Goal: Navigation & Orientation: Find specific page/section

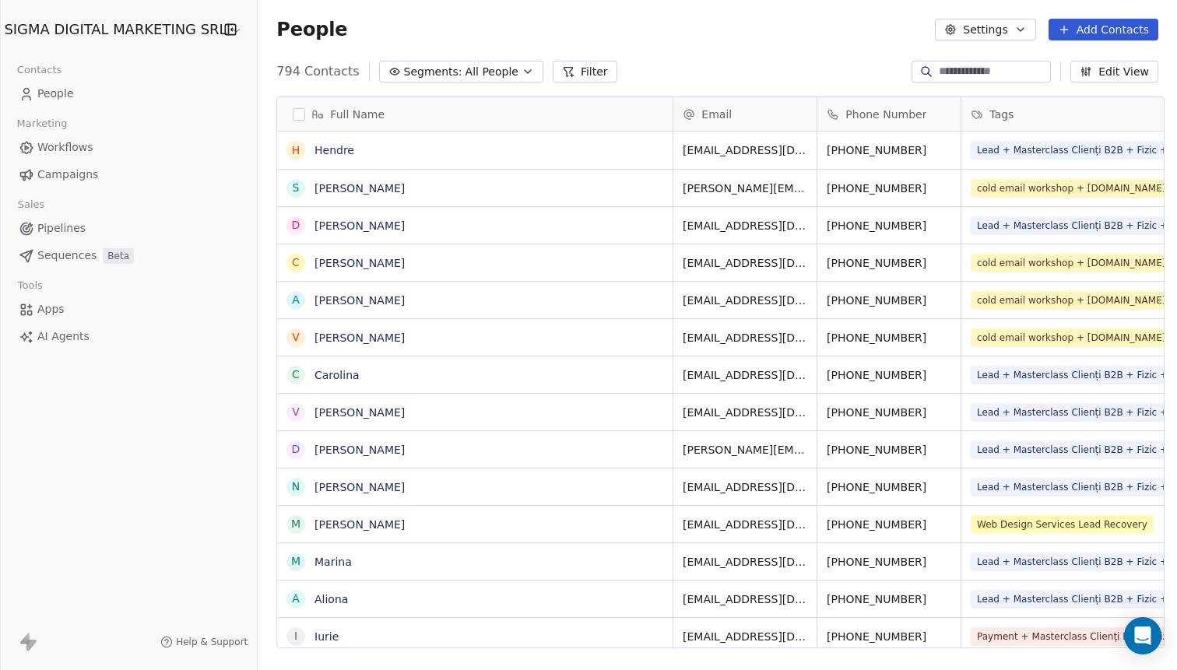
scroll to position [589, 926]
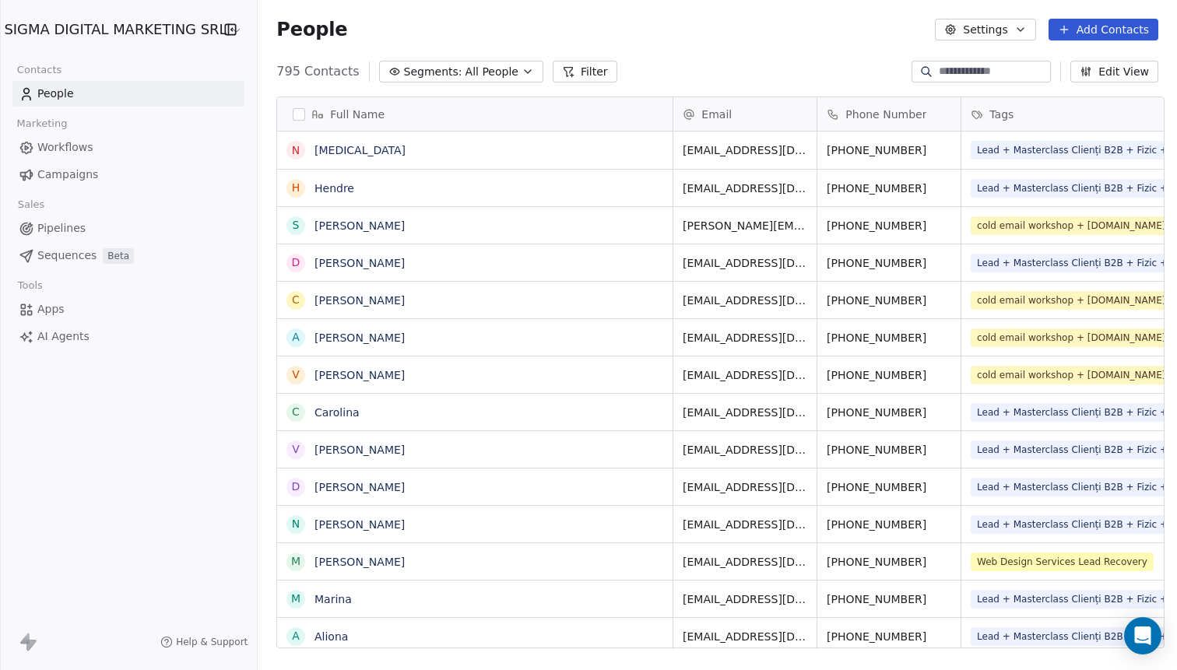
scroll to position [589, 926]
click at [322, 150] on link "[MEDICAL_DATA]" at bounding box center [360, 150] width 91 height 12
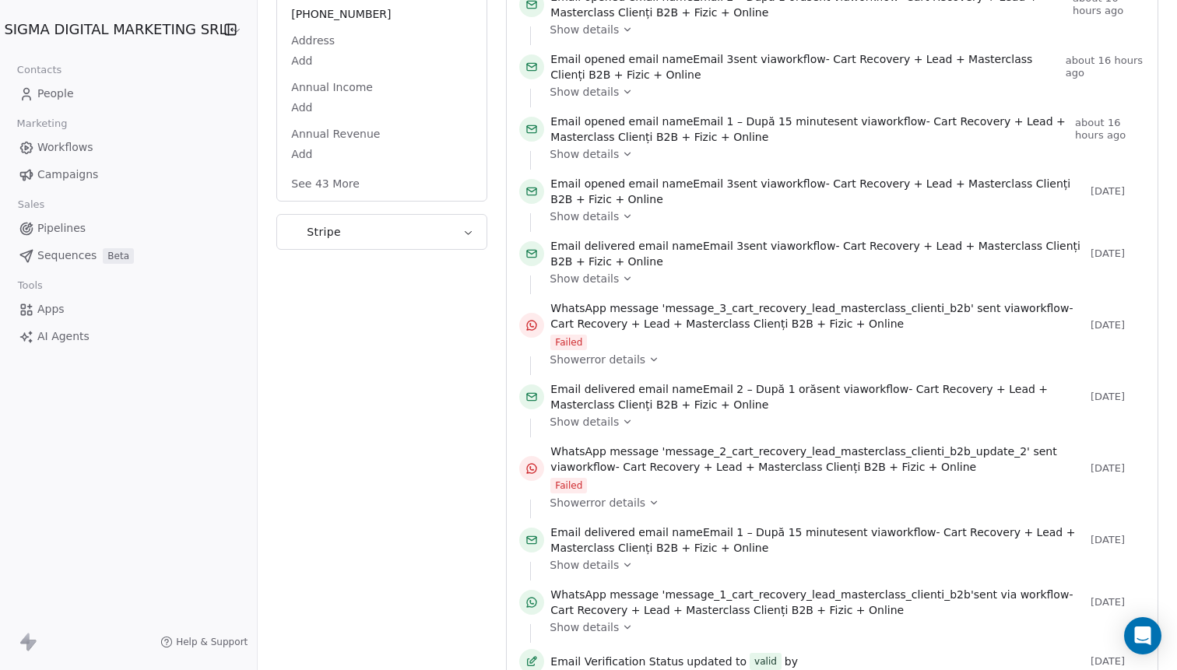
scroll to position [390, 0]
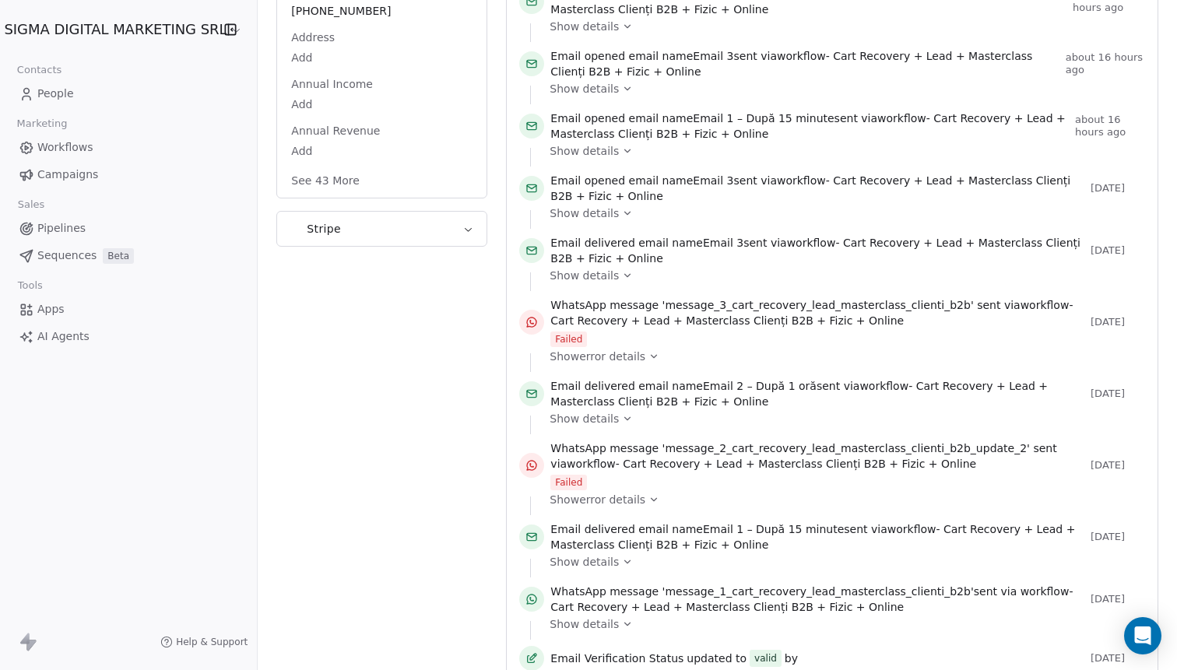
click at [582, 359] on span "Show error details" at bounding box center [598, 357] width 96 height 16
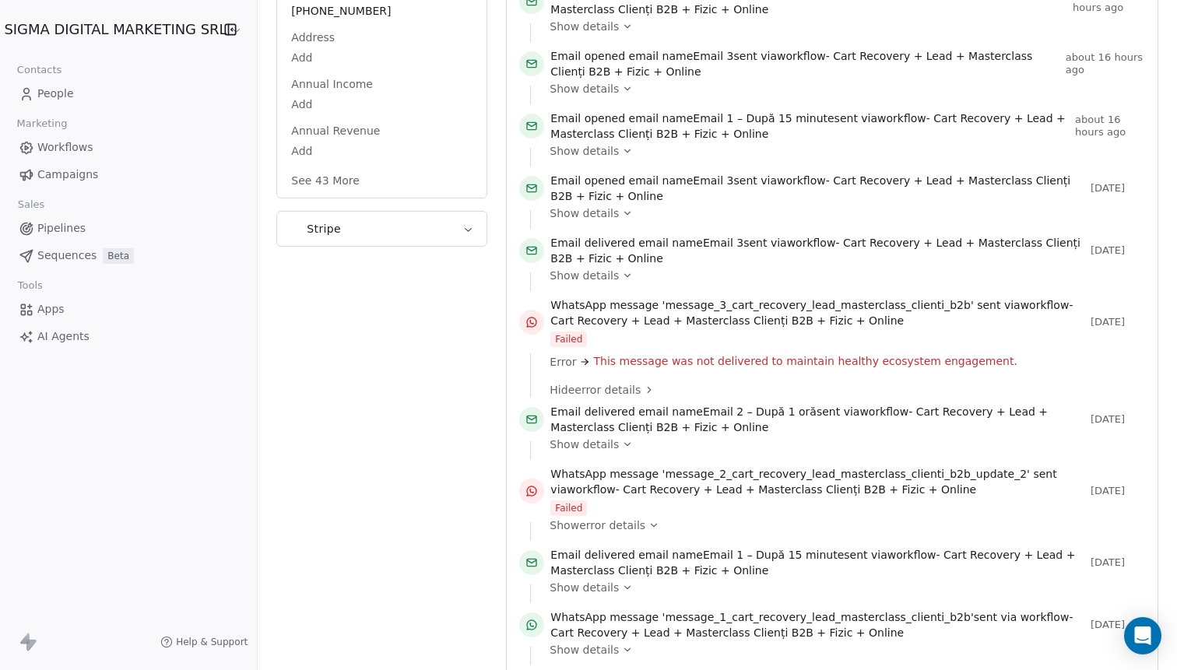
click at [573, 524] on span "Show error details" at bounding box center [598, 526] width 96 height 16
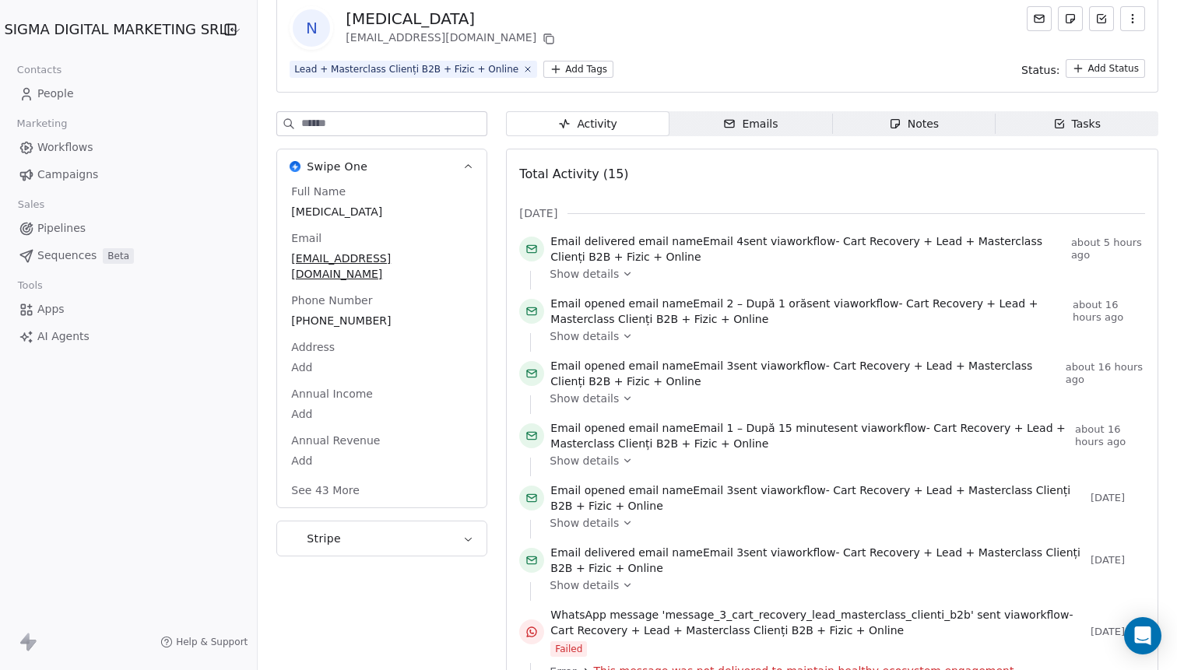
scroll to position [79, 0]
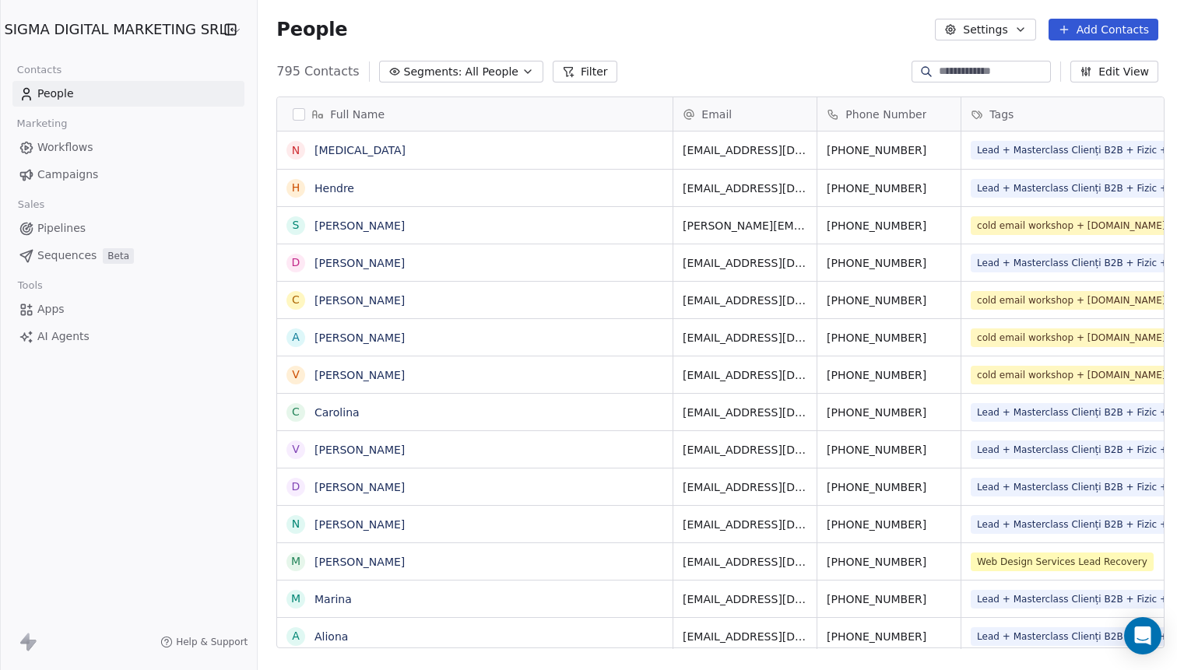
scroll to position [589, 926]
click at [62, 347] on link "AI Agents" at bounding box center [128, 337] width 232 height 26
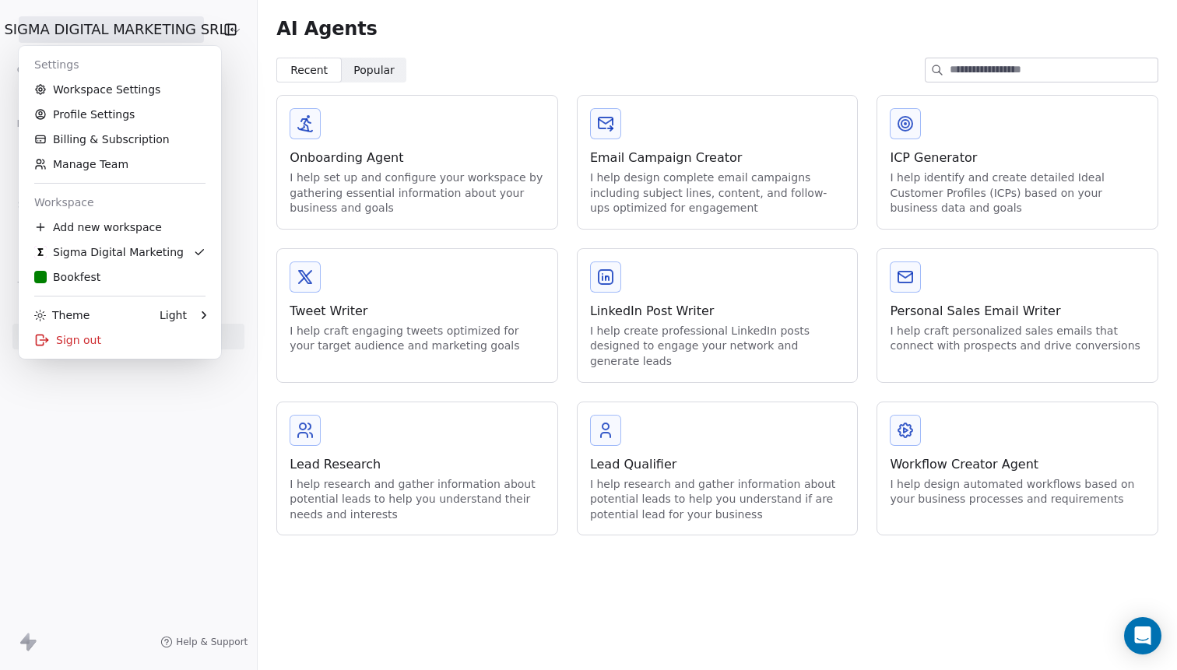
click at [81, 33] on html "SIGMA DIGITAL MARKETING SRL Contacts People Marketing Workflows Campaigns Sales…" at bounding box center [588, 335] width 1177 height 670
click at [104, 93] on link "Workspace Settings" at bounding box center [120, 89] width 190 height 25
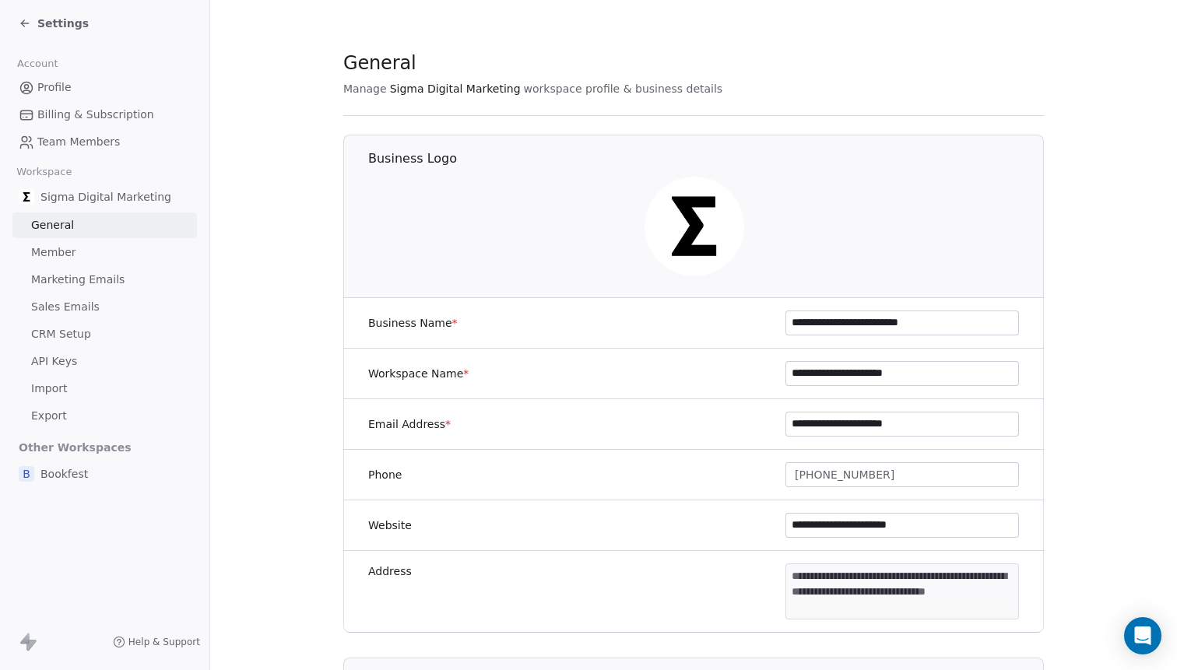
click at [66, 199] on span "Sigma Digital Marketing" at bounding box center [105, 197] width 131 height 16
click at [25, 15] on div "Settings" at bounding box center [108, 23] width 178 height 22
click at [26, 20] on icon at bounding box center [25, 23] width 12 height 12
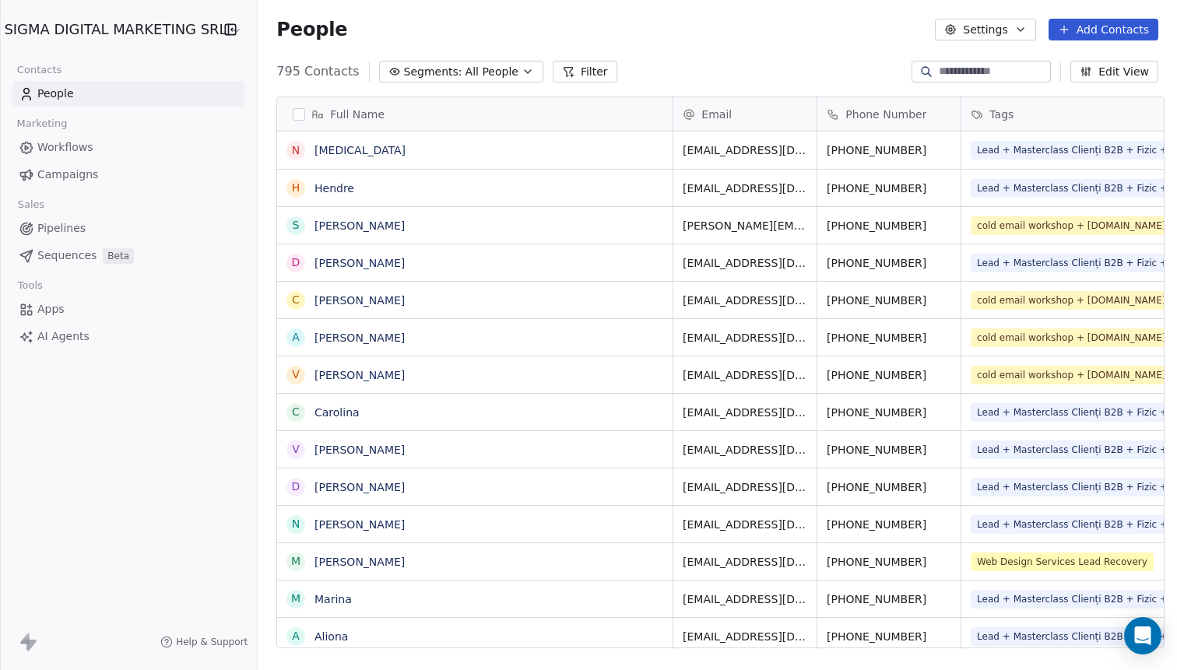
scroll to position [589, 926]
click at [65, 303] on link "Apps" at bounding box center [128, 310] width 232 height 26
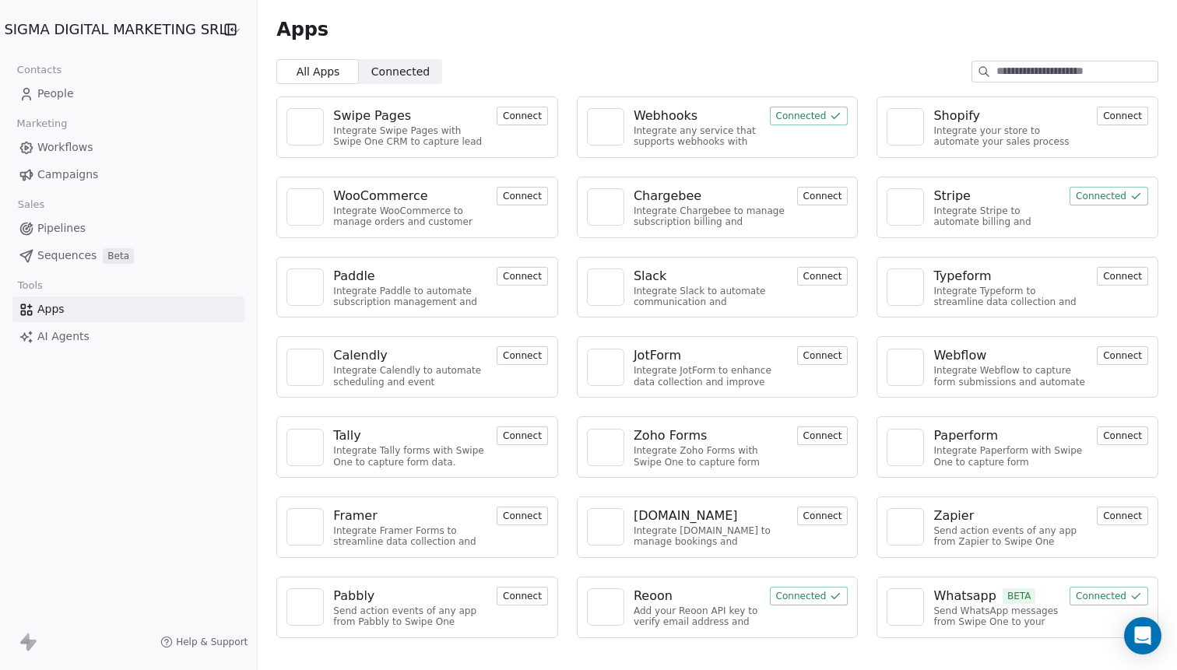
click at [1033, 595] on div "Whatsapp BETA" at bounding box center [996, 596] width 127 height 19
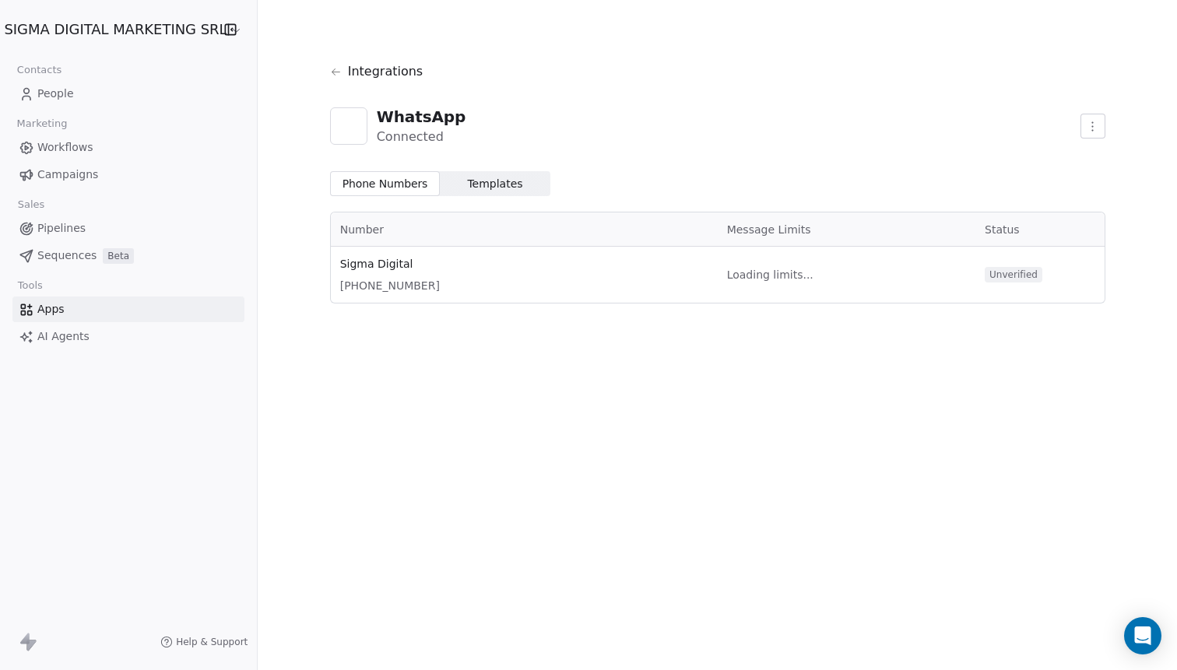
click at [529, 181] on span "Templates Templates" at bounding box center [495, 183] width 111 height 25
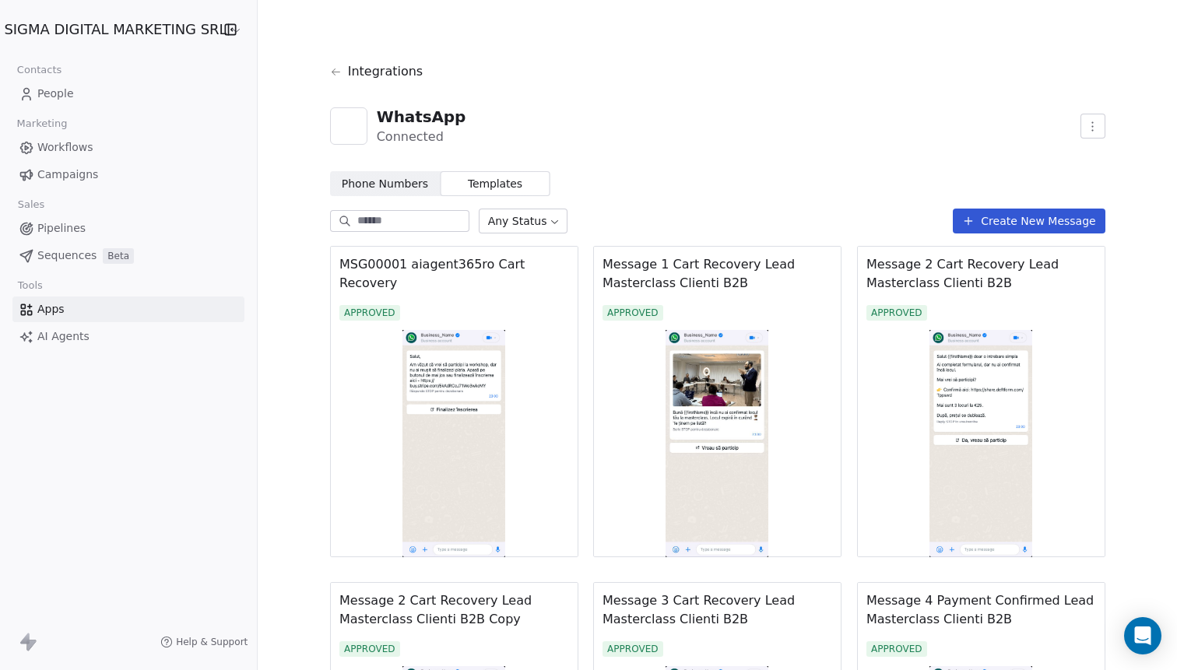
click at [360, 187] on span "Phone Numbers" at bounding box center [385, 184] width 86 height 16
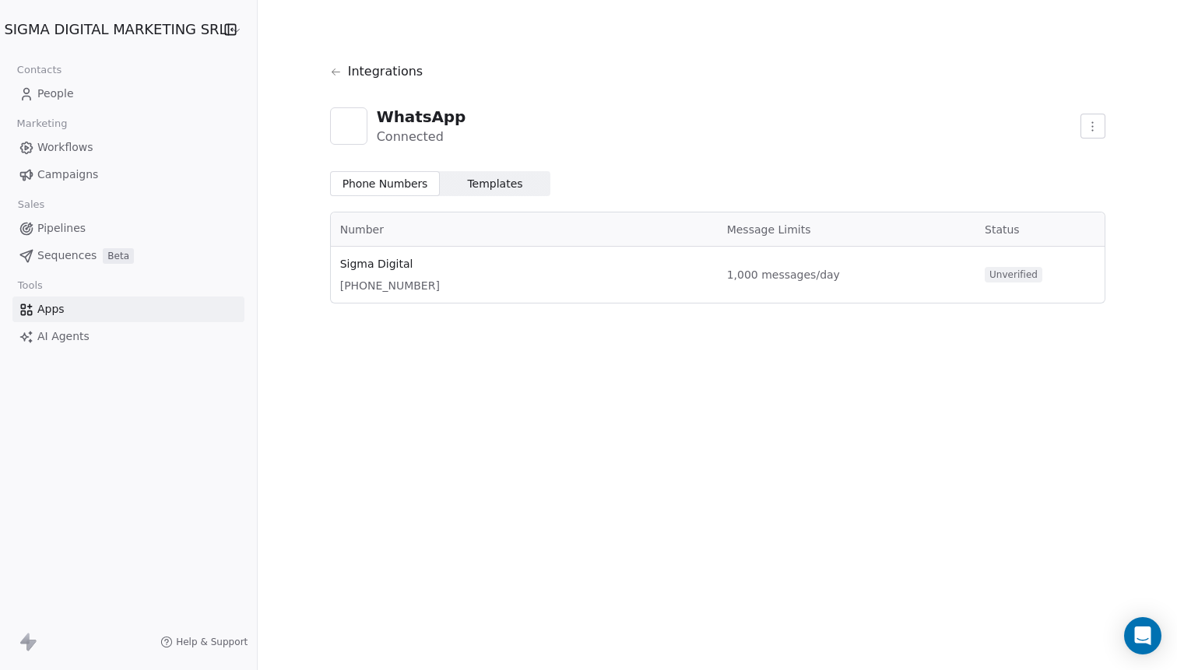
click at [1020, 270] on span "Unverified" at bounding box center [1014, 275] width 58 height 16
click at [506, 189] on span "Templates" at bounding box center [494, 184] width 55 height 16
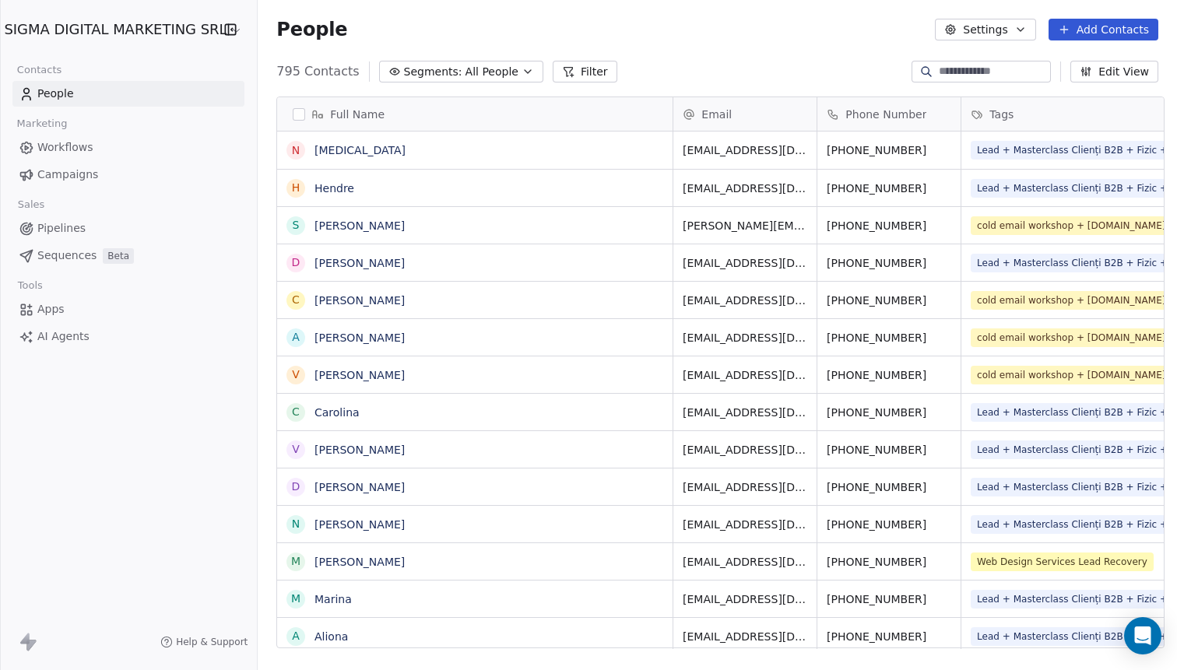
scroll to position [589, 926]
click at [318, 185] on link "Hendre" at bounding box center [335, 188] width 40 height 12
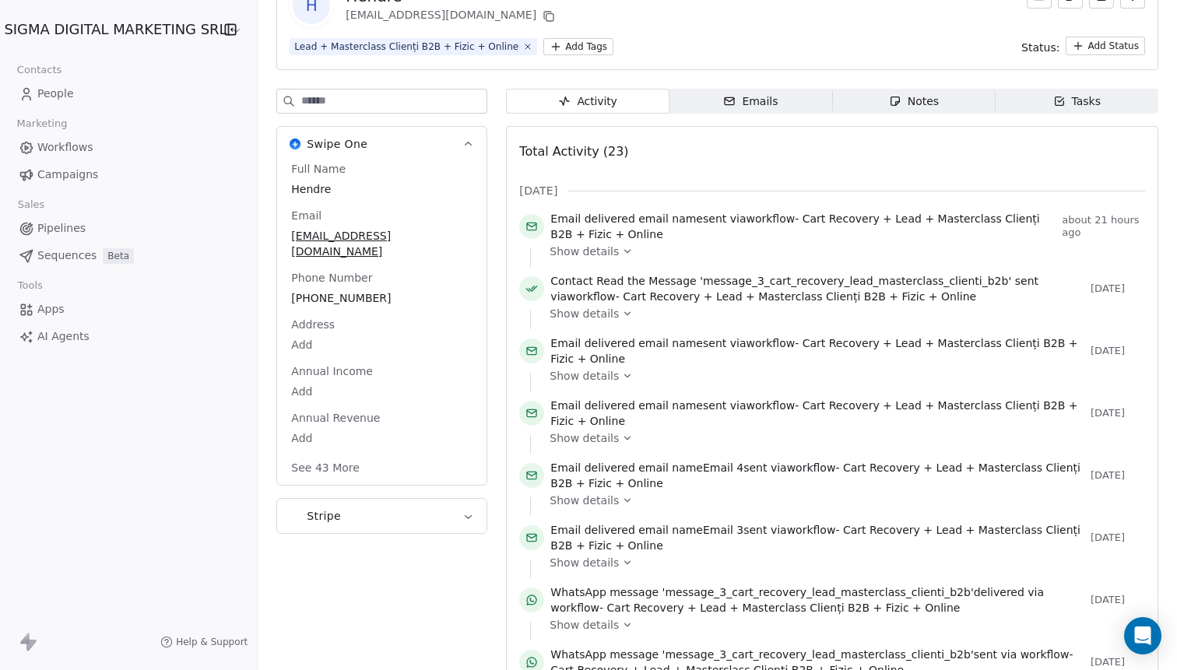
scroll to position [311, 0]
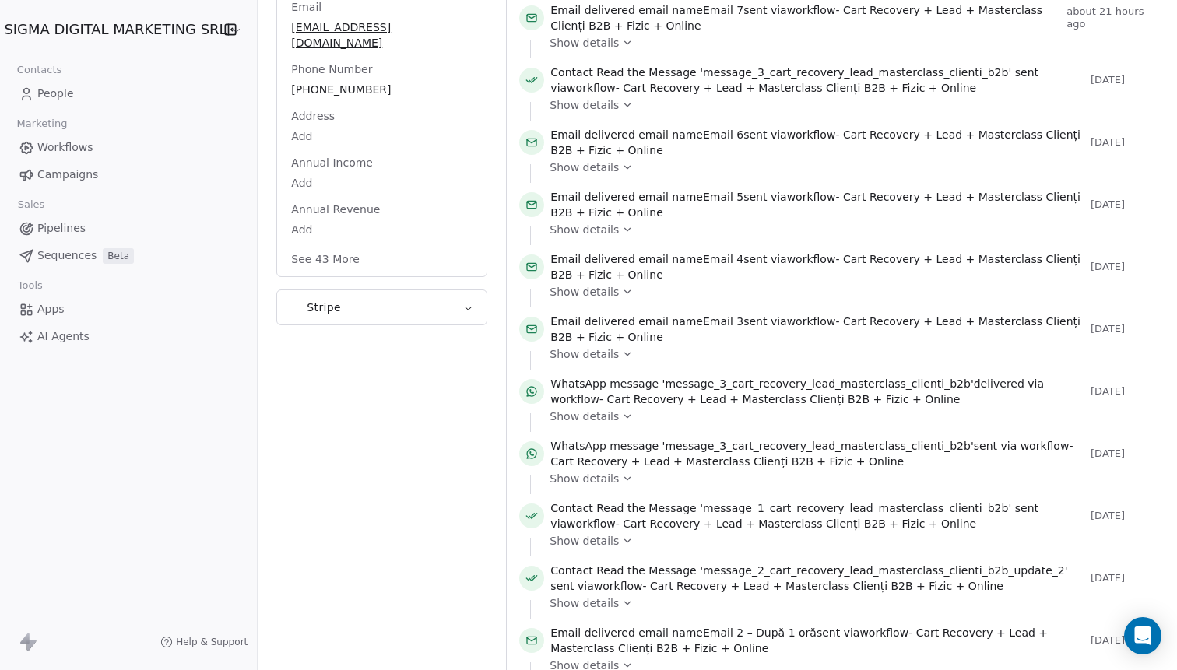
click at [602, 480] on span "Show details" at bounding box center [584, 479] width 69 height 16
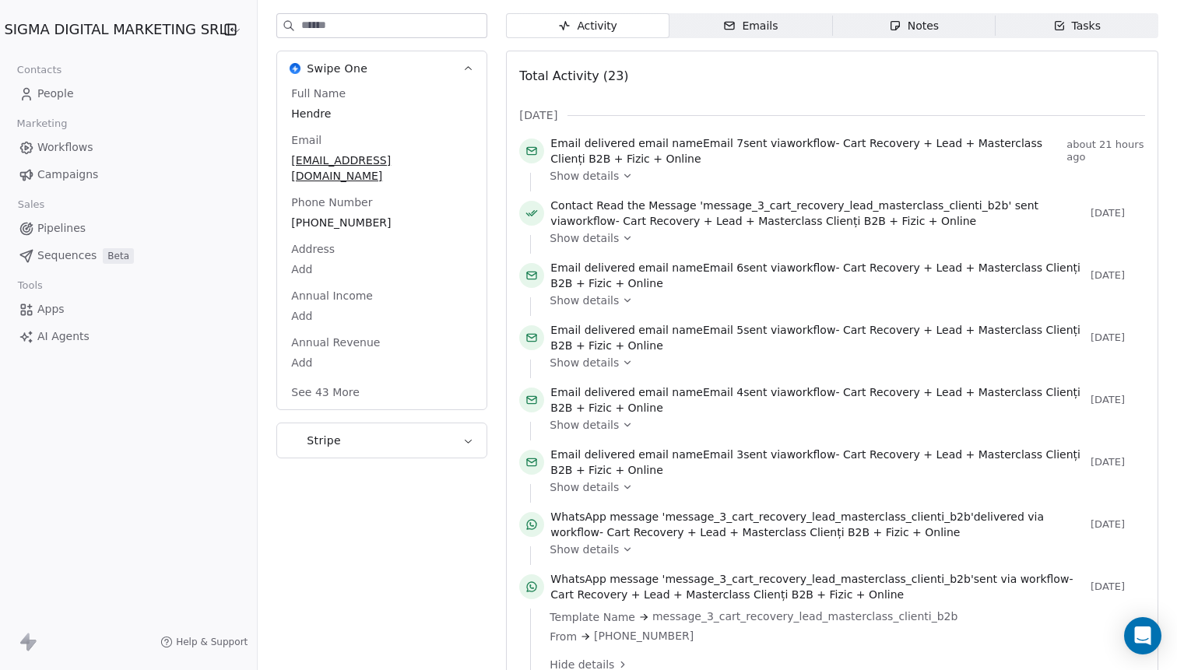
scroll to position [0, 0]
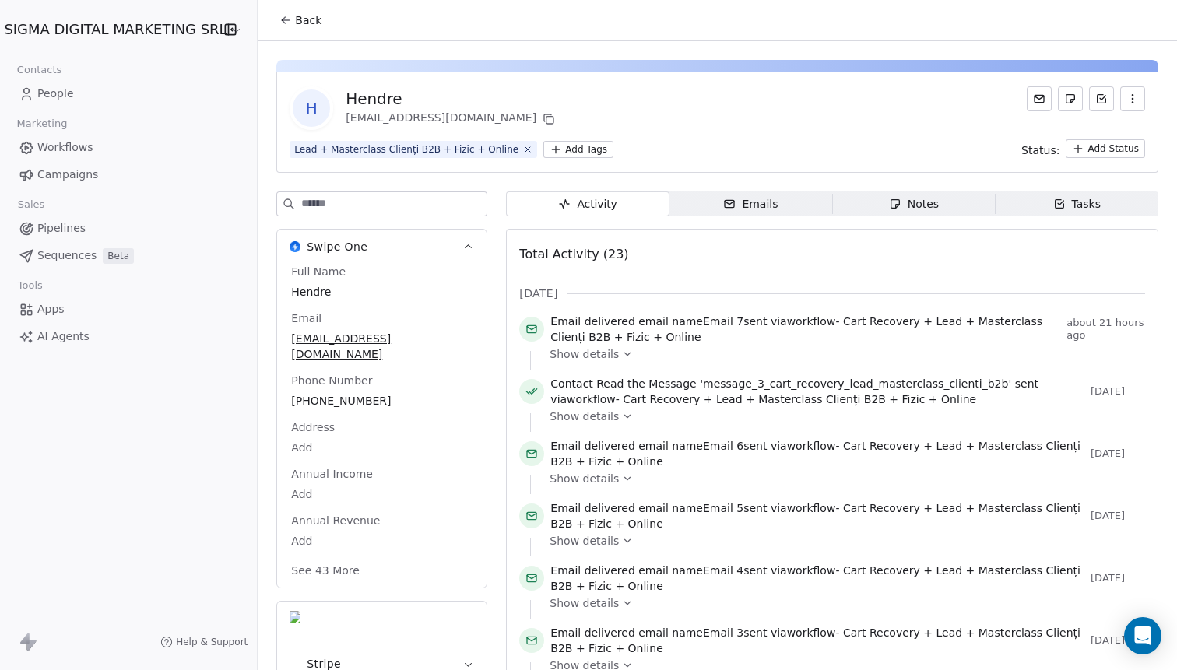
click at [606, 209] on div "Activity" at bounding box center [587, 204] width 59 height 16
click at [768, 205] on div "Emails" at bounding box center [750, 204] width 54 height 16
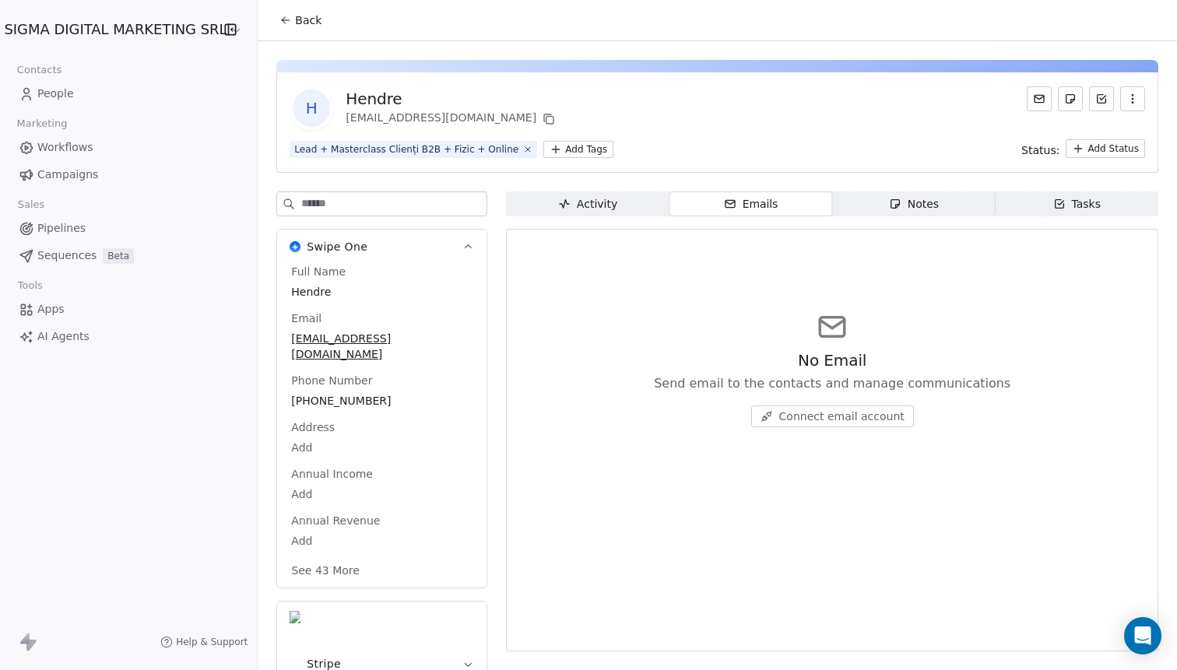
click at [909, 205] on div "Notes" at bounding box center [914, 204] width 50 height 16
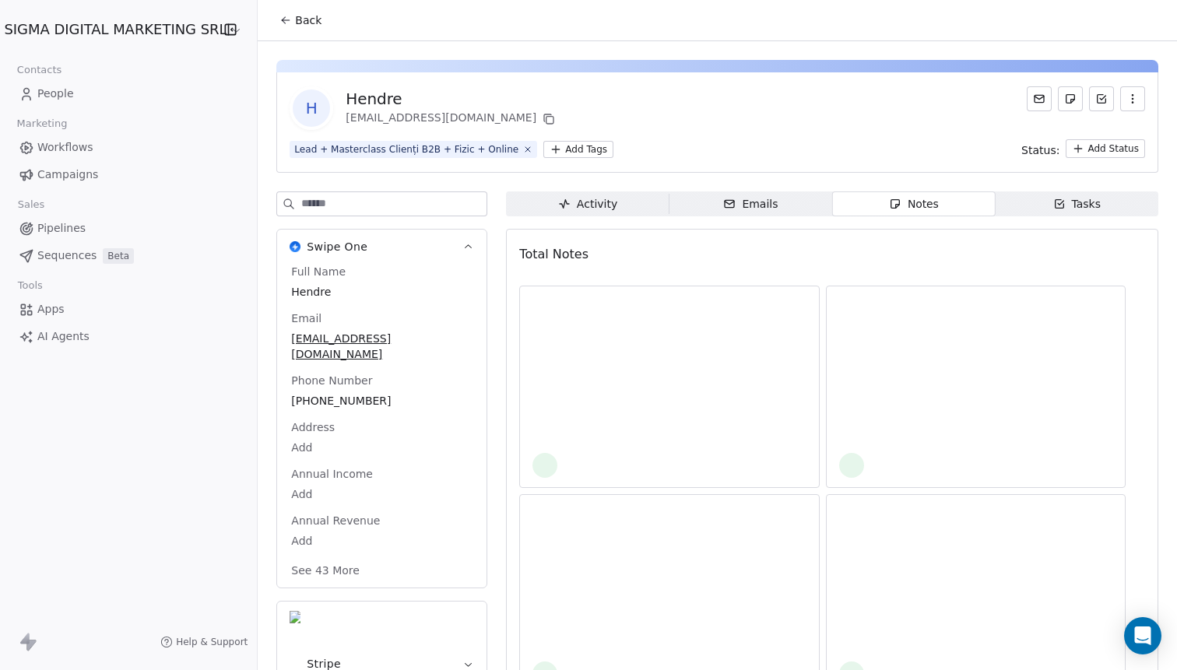
click at [701, 203] on span "Emails Emails" at bounding box center [751, 204] width 163 height 25
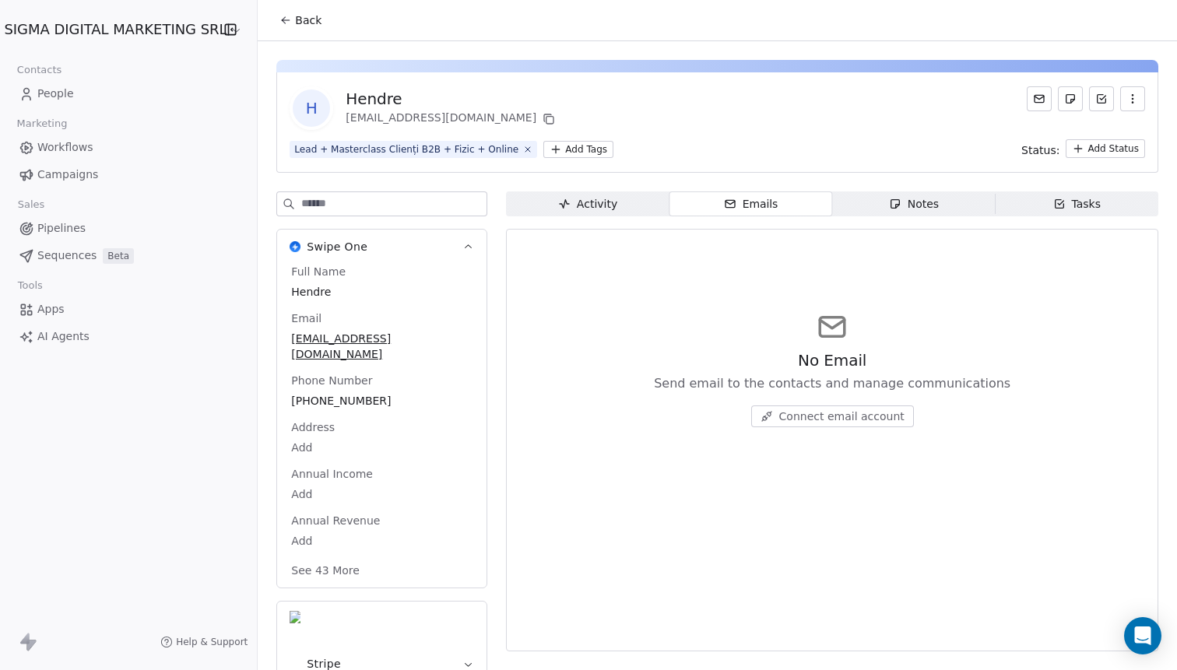
click at [599, 203] on div "Activity" at bounding box center [587, 204] width 59 height 16
click at [68, 93] on span "People" at bounding box center [55, 94] width 37 height 16
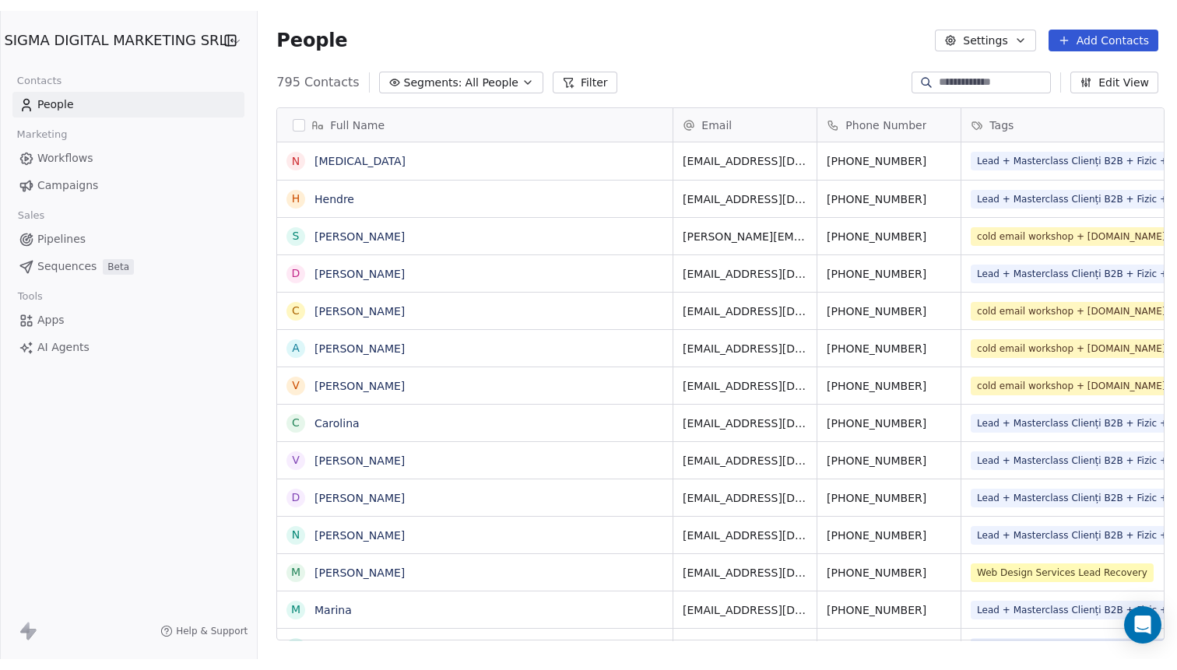
scroll to position [589, 926]
